Goal: Information Seeking & Learning: Learn about a topic

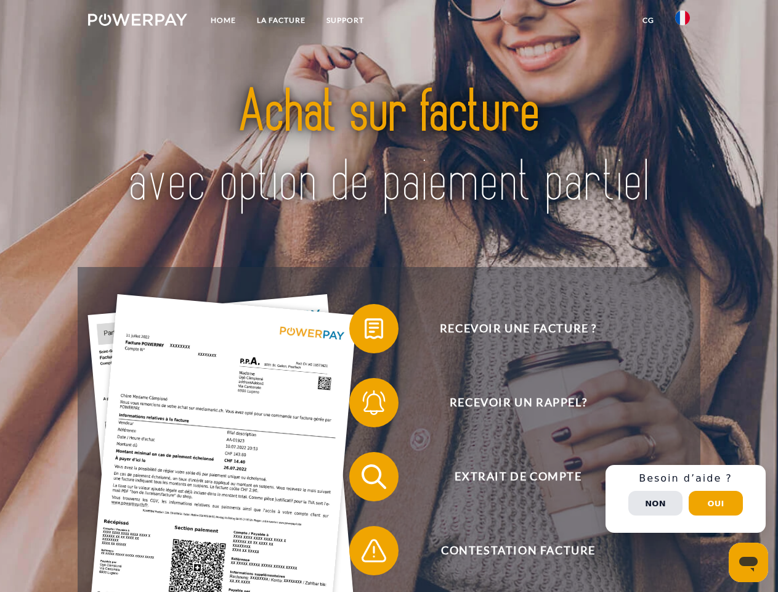
click at [137, 22] on img at bounding box center [137, 20] width 99 height 12
click at [683, 22] on img at bounding box center [682, 17] width 15 height 15
click at [648, 20] on link "CG" at bounding box center [648, 20] width 33 height 22
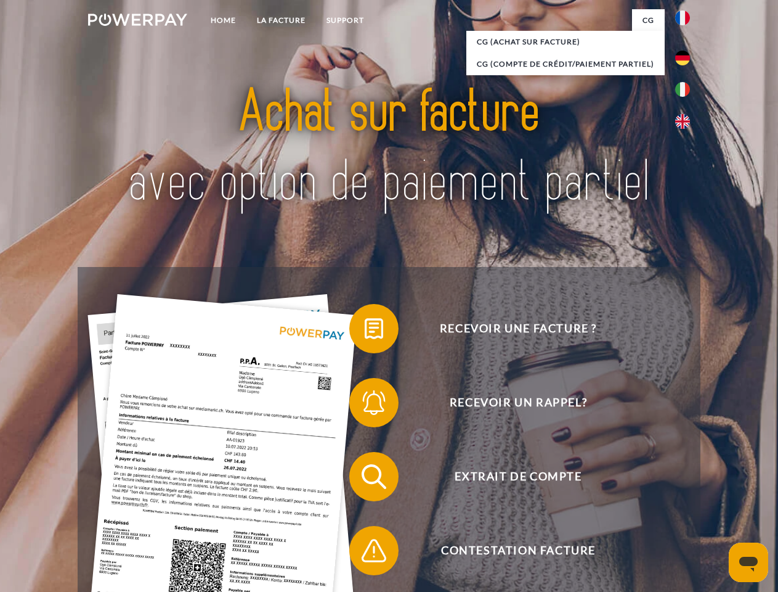
click at [365, 331] on span at bounding box center [356, 329] width 62 height 62
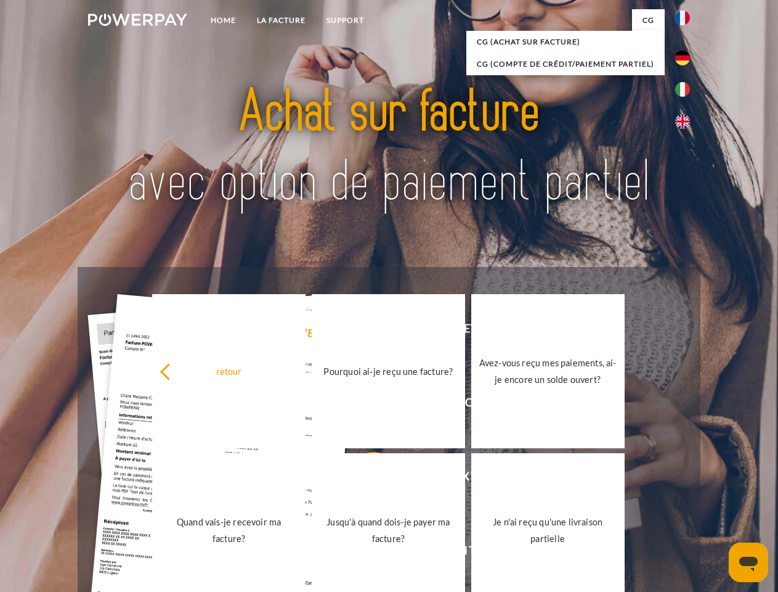
click at [365, 405] on div "Recevoir une facture ? Recevoir un rappel? Extrait de compte retour" at bounding box center [389, 513] width 622 height 493
click at [365, 479] on link "Jusqu'à quand dois-je payer ma facture?" at bounding box center [388, 530] width 153 height 154
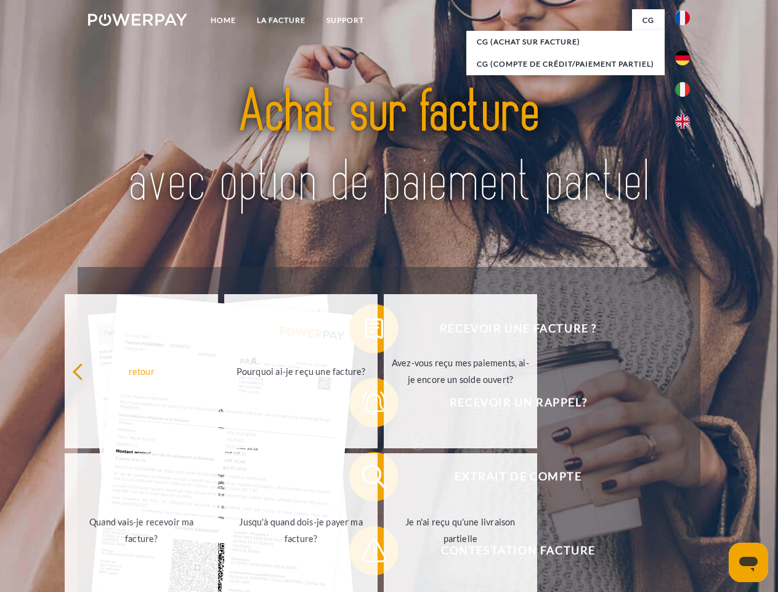
click at [365, 553] on span at bounding box center [356, 550] width 62 height 62
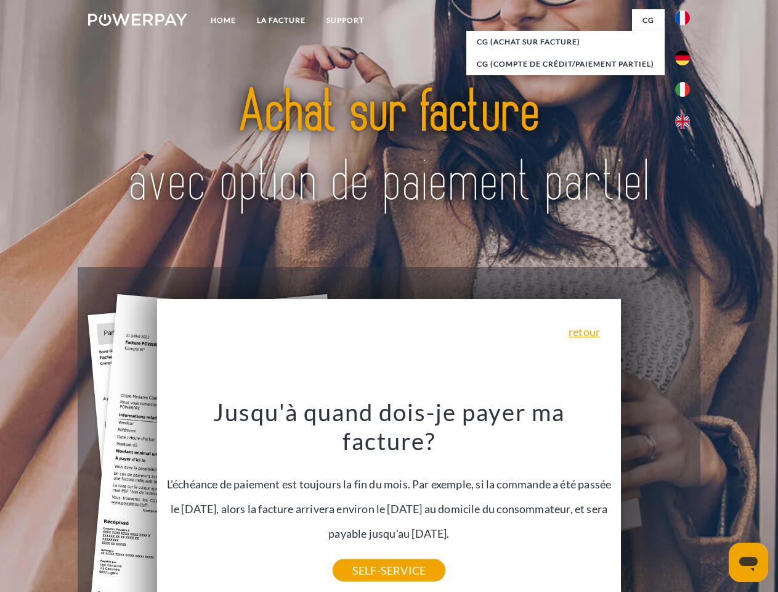
click at [686, 499] on div "Recevoir une facture ? Recevoir un rappel? Extrait de compte retour" at bounding box center [389, 513] width 622 height 493
click at [656, 501] on span "Extrait de compte" at bounding box center [518, 476] width 302 height 49
click at [716, 503] on header "Home LA FACTURE Support" at bounding box center [389, 425] width 778 height 851
